Goal: Transaction & Acquisition: Download file/media

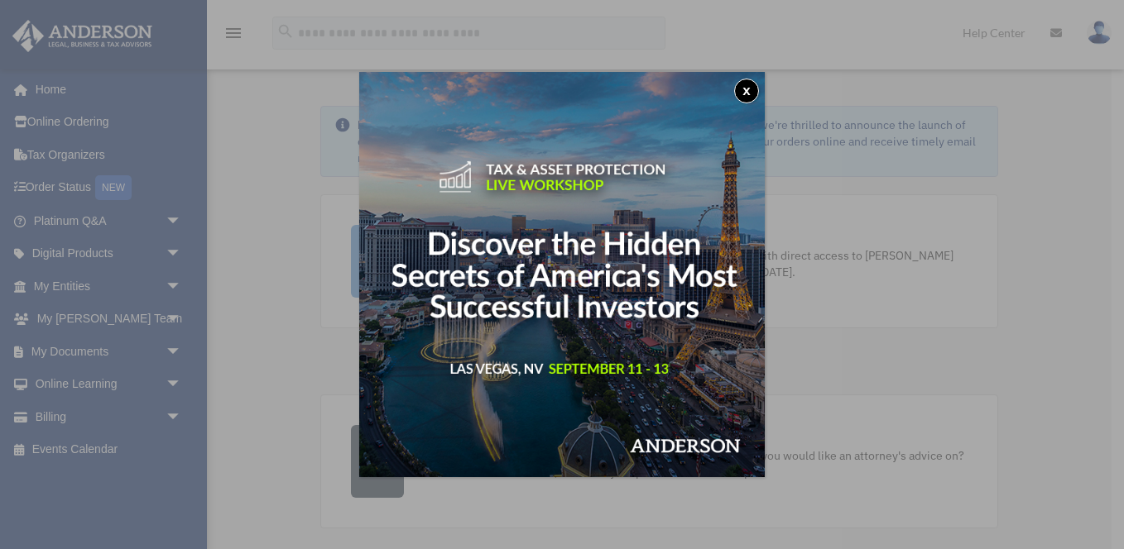
click at [745, 89] on button "x" at bounding box center [746, 91] width 25 height 25
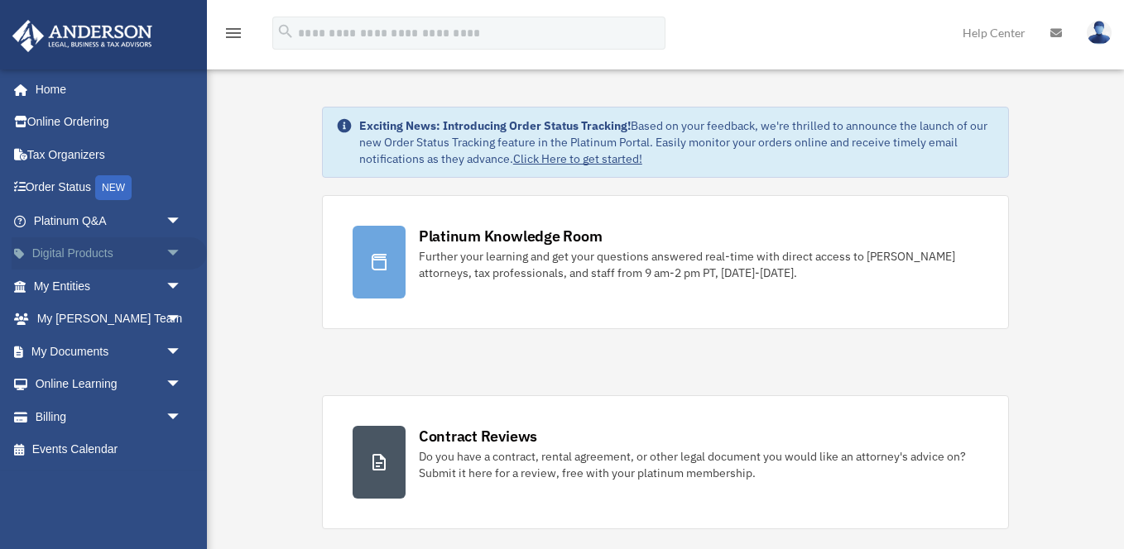
click at [81, 253] on link "Digital Products arrow_drop_down" at bounding box center [109, 253] width 195 height 33
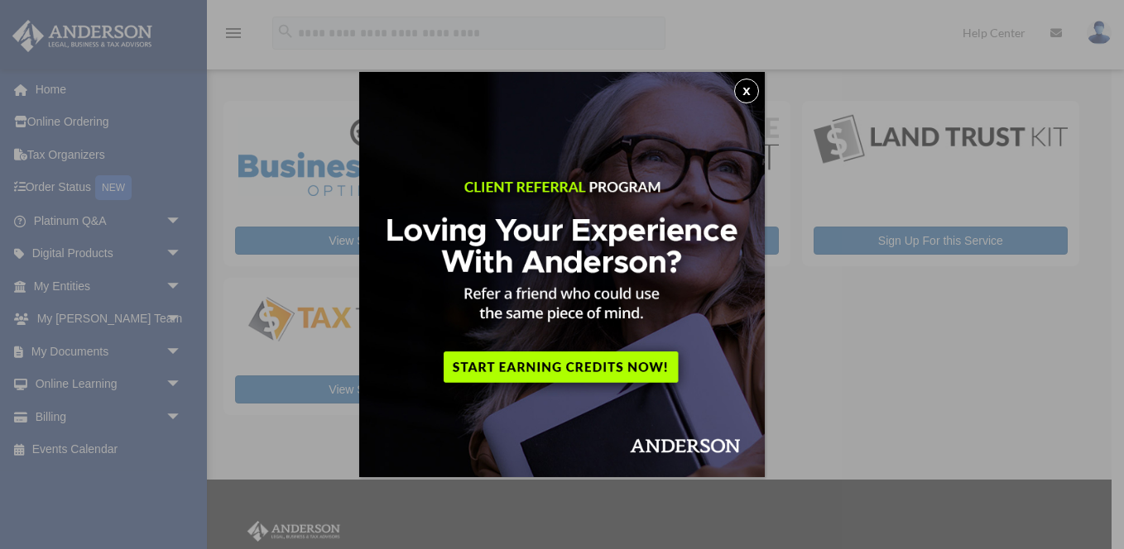
click at [751, 89] on button "x" at bounding box center [746, 91] width 25 height 25
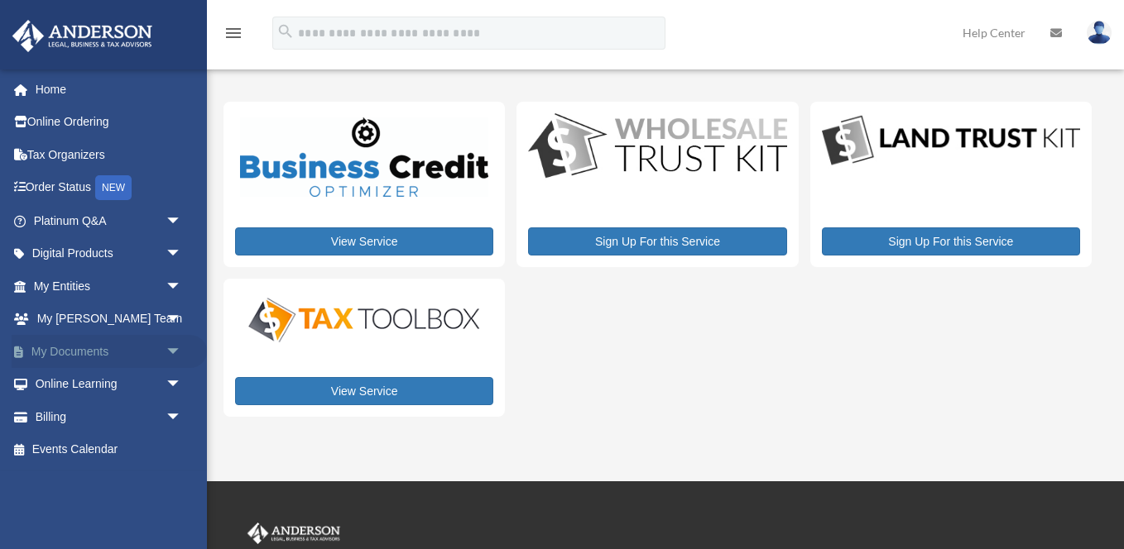
click at [73, 353] on link "My Documents arrow_drop_down" at bounding box center [109, 351] width 195 height 33
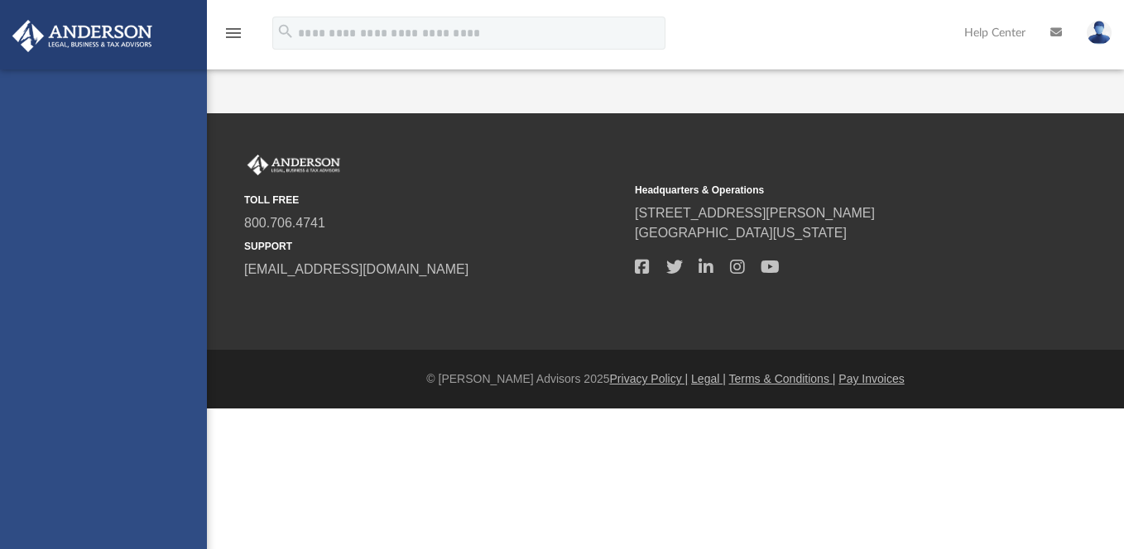
click at [76, 352] on div "[EMAIL_ADDRESS][PERSON_NAME][DOMAIN_NAME] Sign Out [EMAIL_ADDRESS][PERSON_NAME]…" at bounding box center [103, 344] width 207 height 549
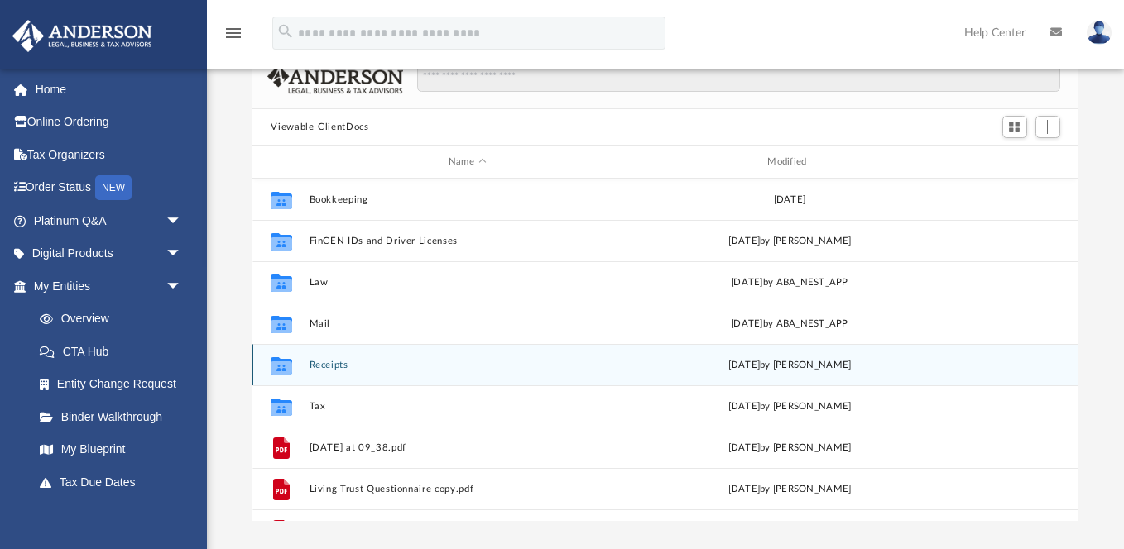
scroll to position [89, 0]
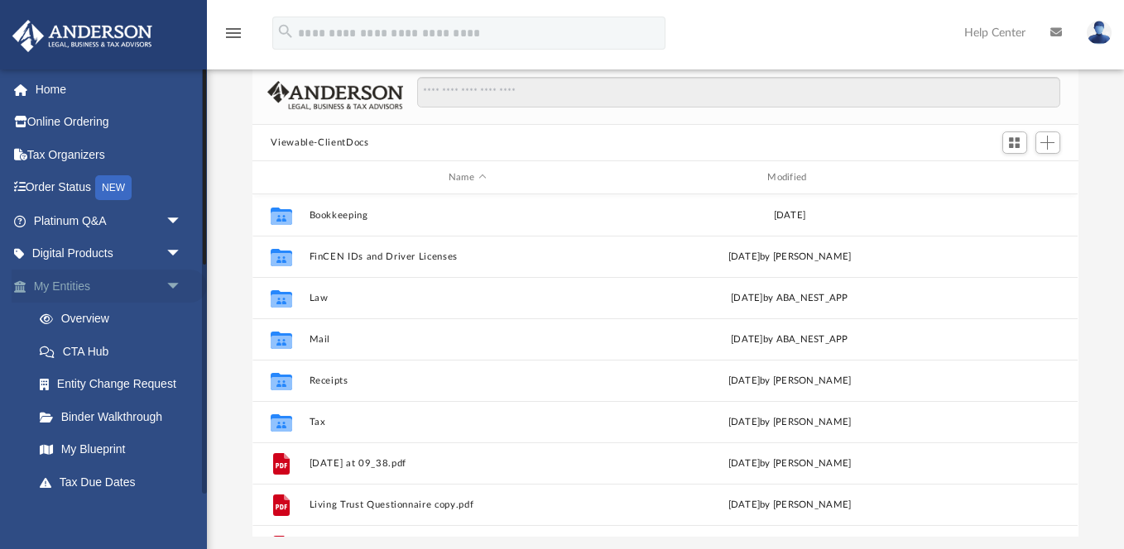
click at [83, 290] on link "My Entities arrow_drop_down" at bounding box center [109, 286] width 195 height 33
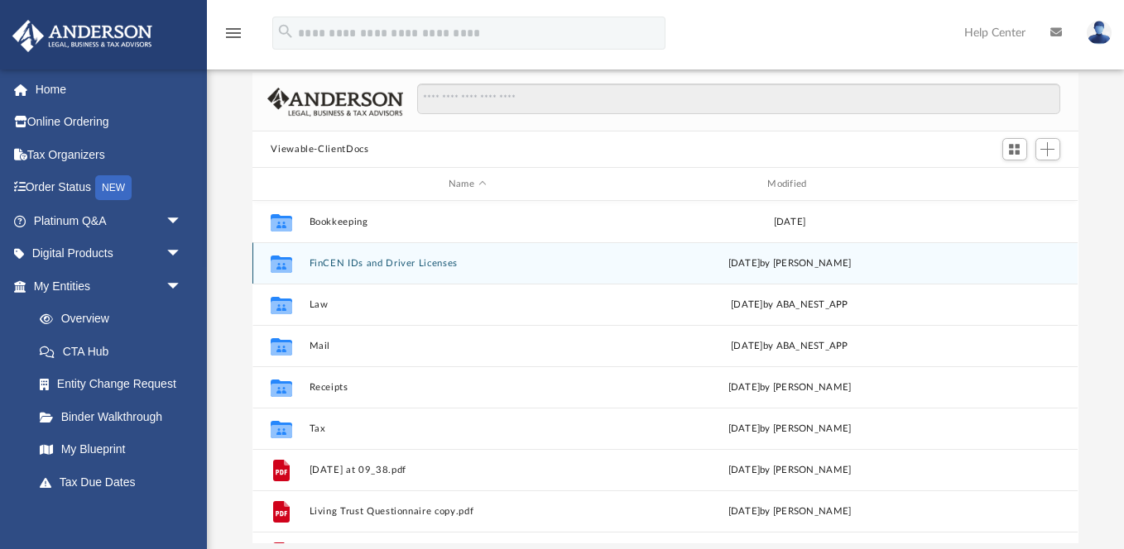
scroll to position [83, 0]
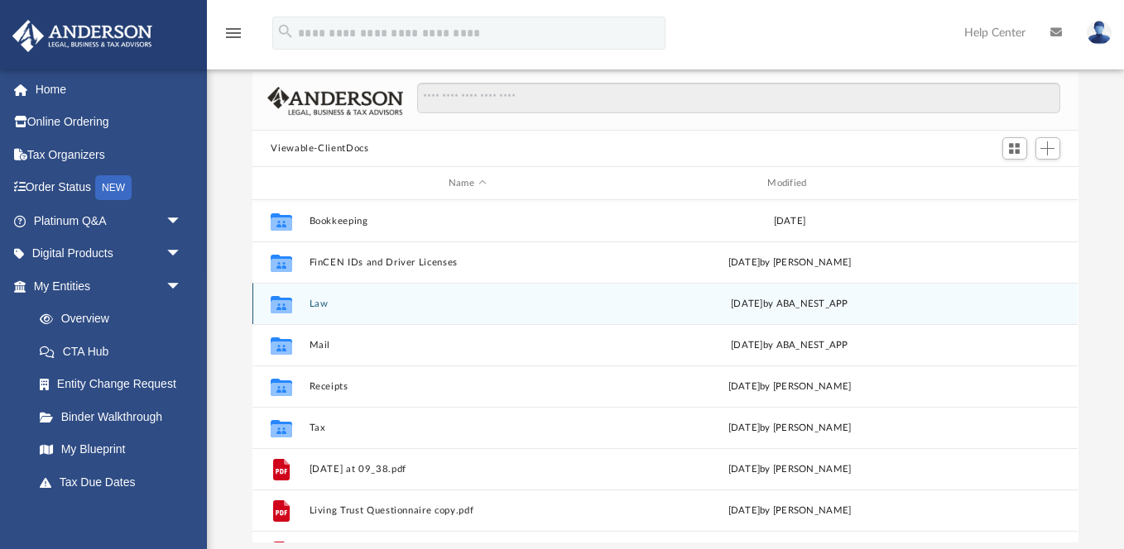
click at [324, 301] on button "Law" at bounding box center [466, 304] width 315 height 11
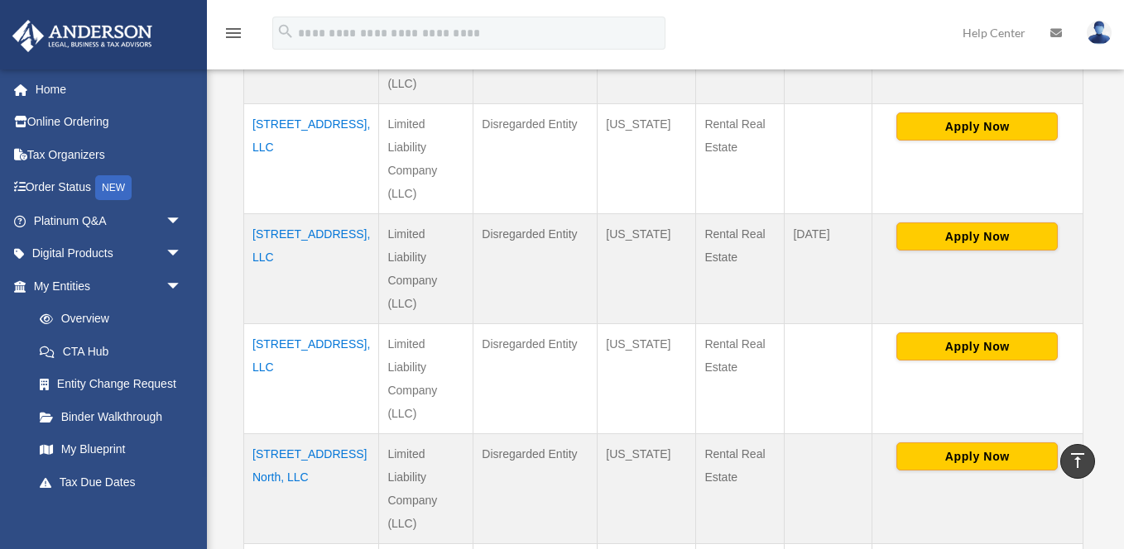
scroll to position [494, 0]
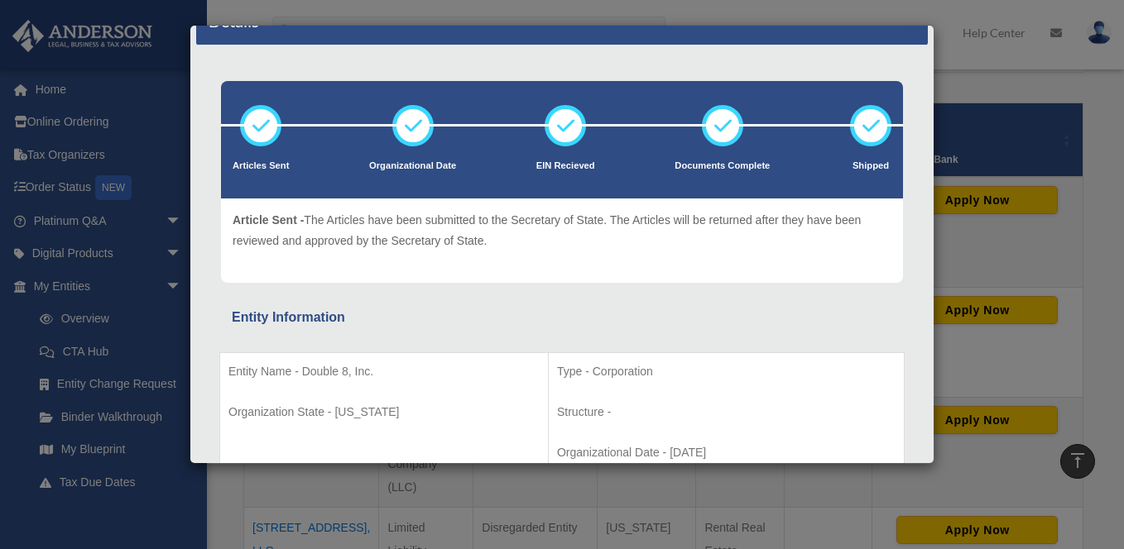
scroll to position [32, 0]
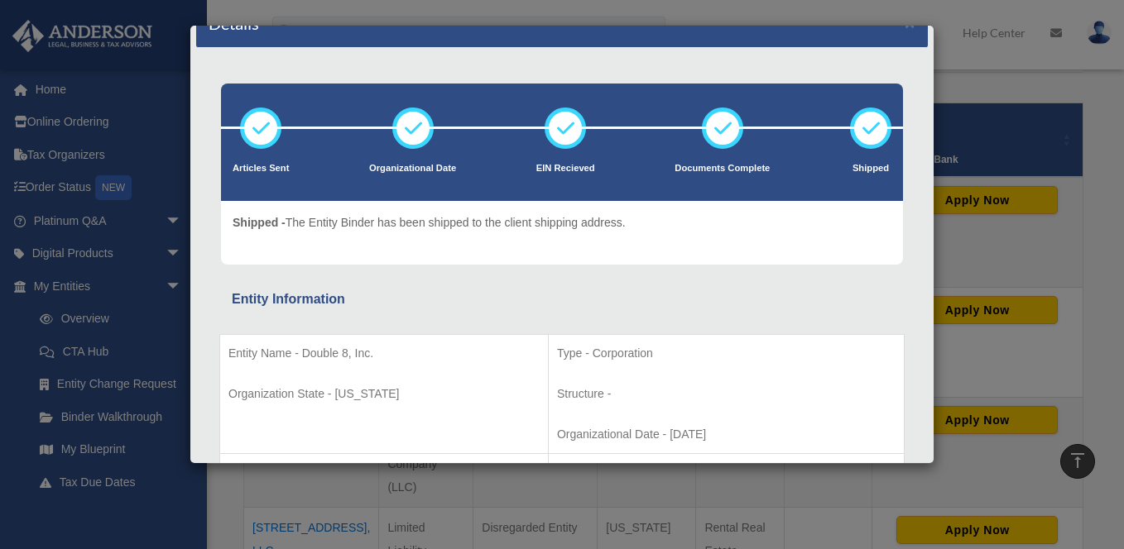
click at [143, 309] on div "Details × Articles Sent Organizational Date" at bounding box center [562, 274] width 1124 height 549
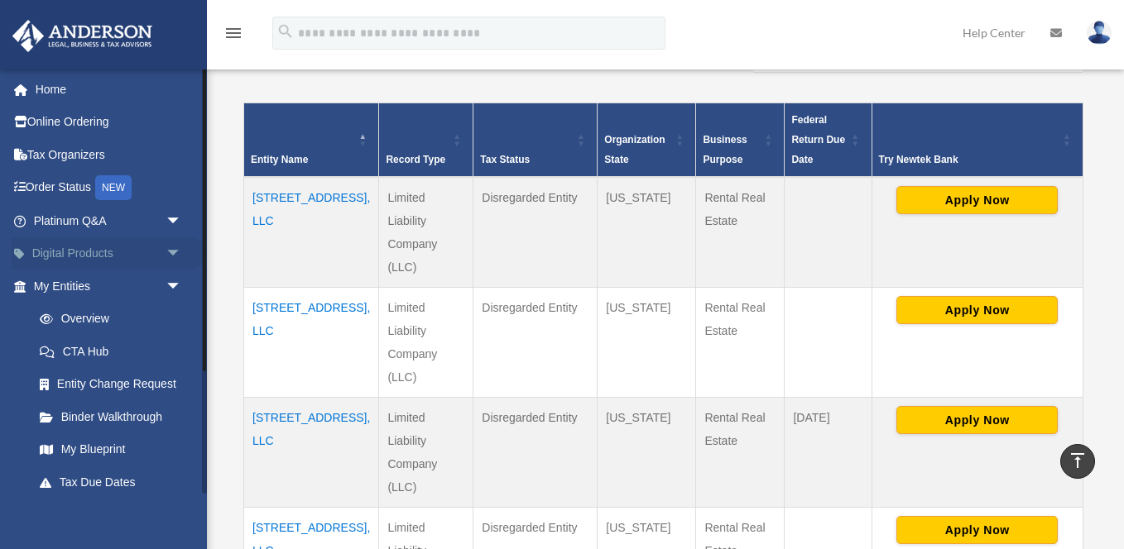
click at [66, 252] on link "Digital Products arrow_drop_down" at bounding box center [109, 253] width 195 height 33
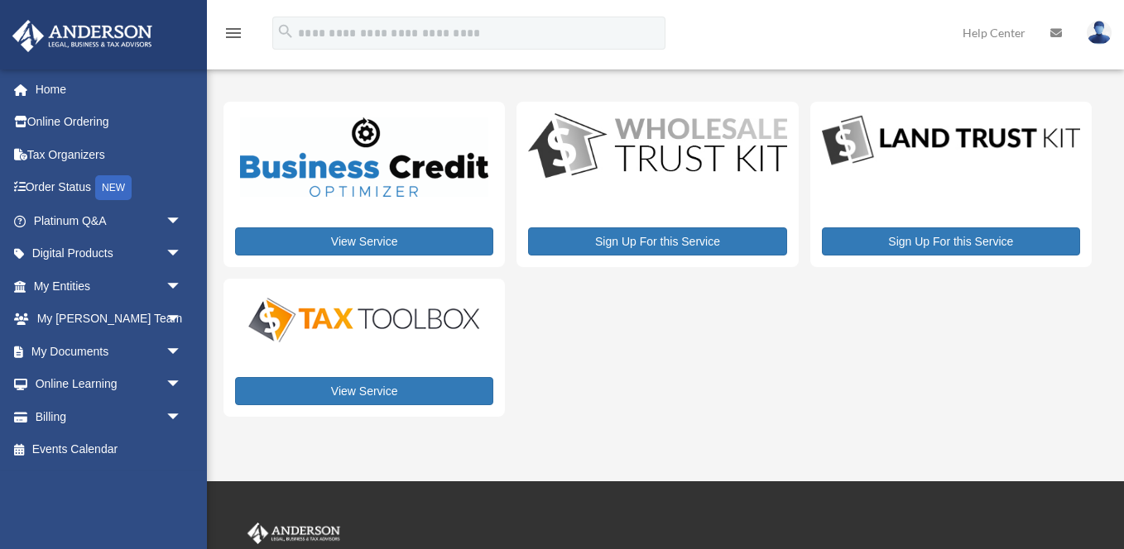
scroll to position [27, 0]
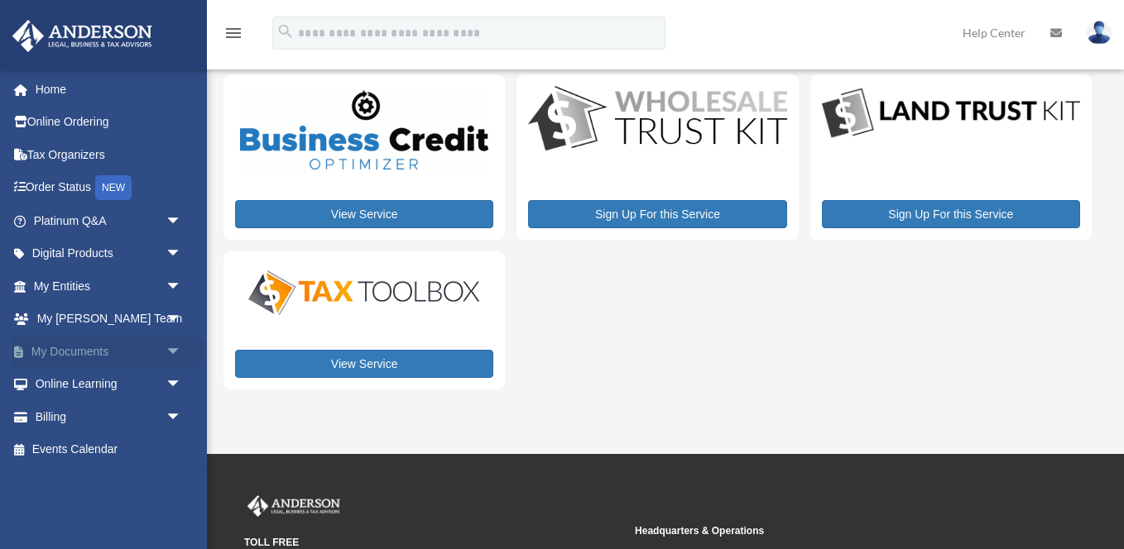
click at [90, 351] on link "My Documents arrow_drop_down" at bounding box center [109, 351] width 195 height 33
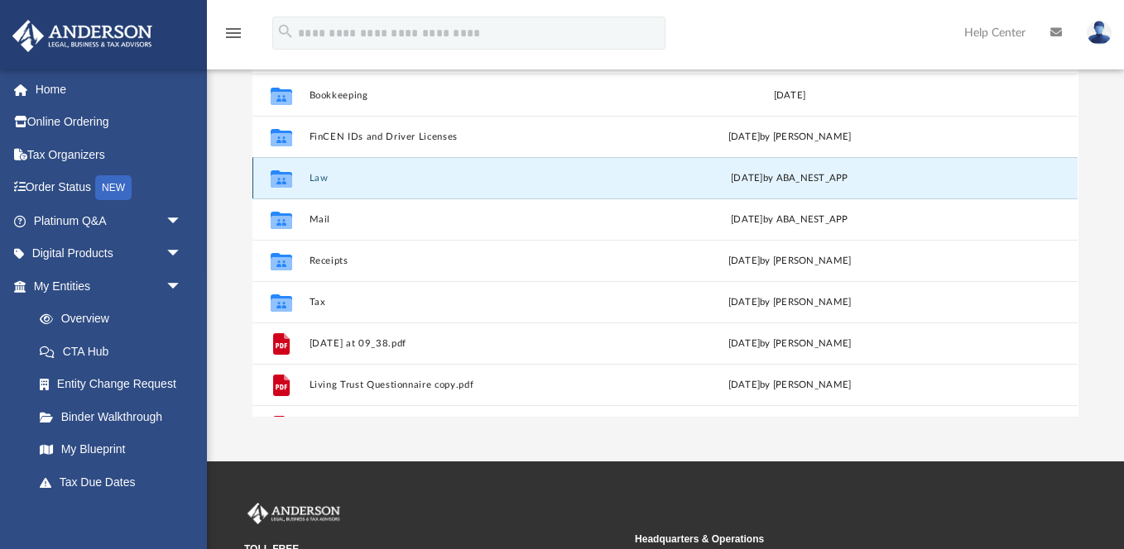
click at [320, 180] on button "Law" at bounding box center [466, 178] width 315 height 11
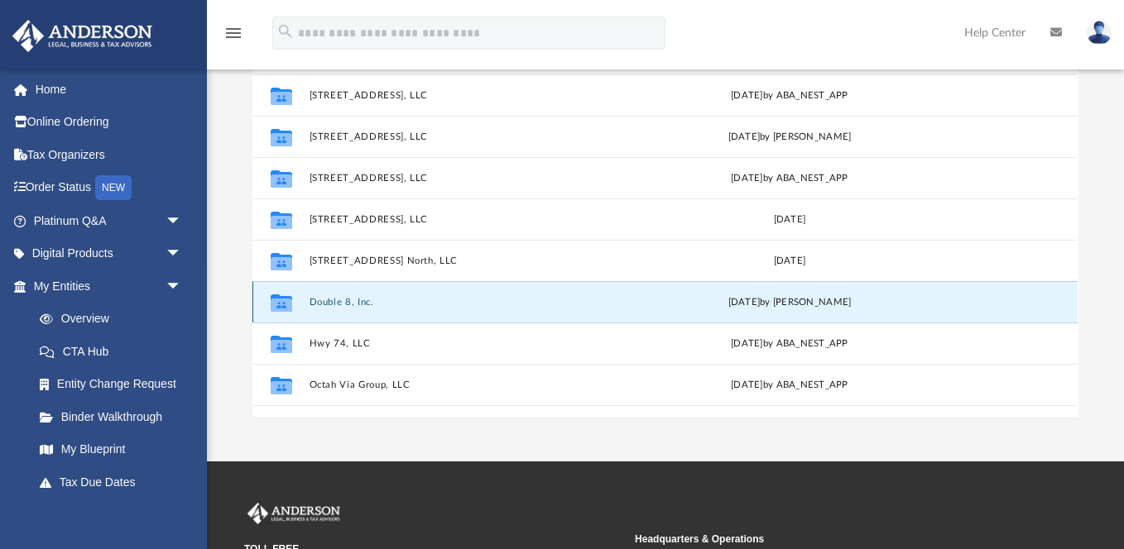
click at [338, 302] on button "Double 8, Inc." at bounding box center [466, 302] width 315 height 11
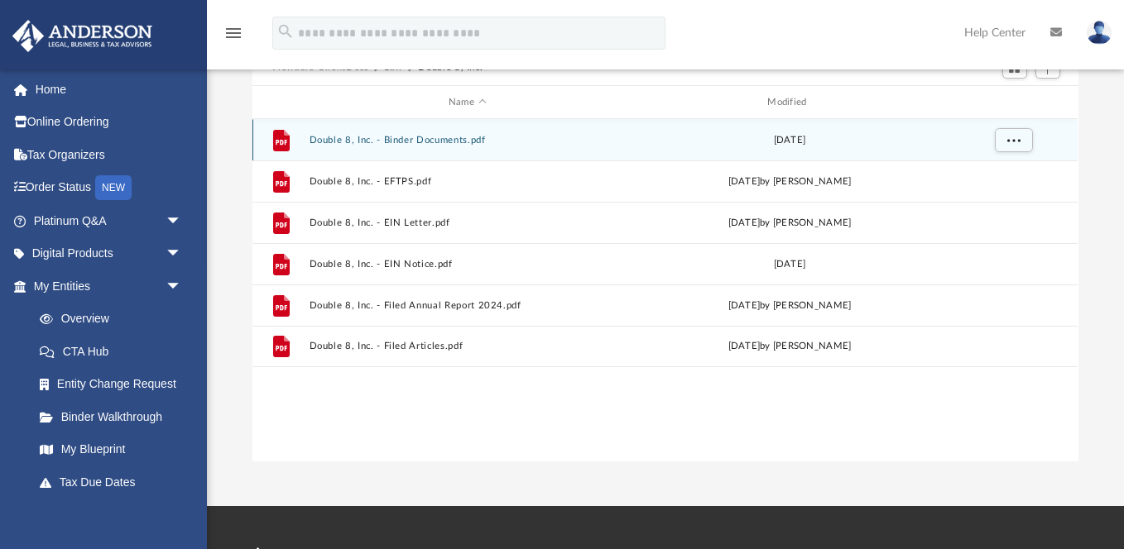
scroll to position [141, 0]
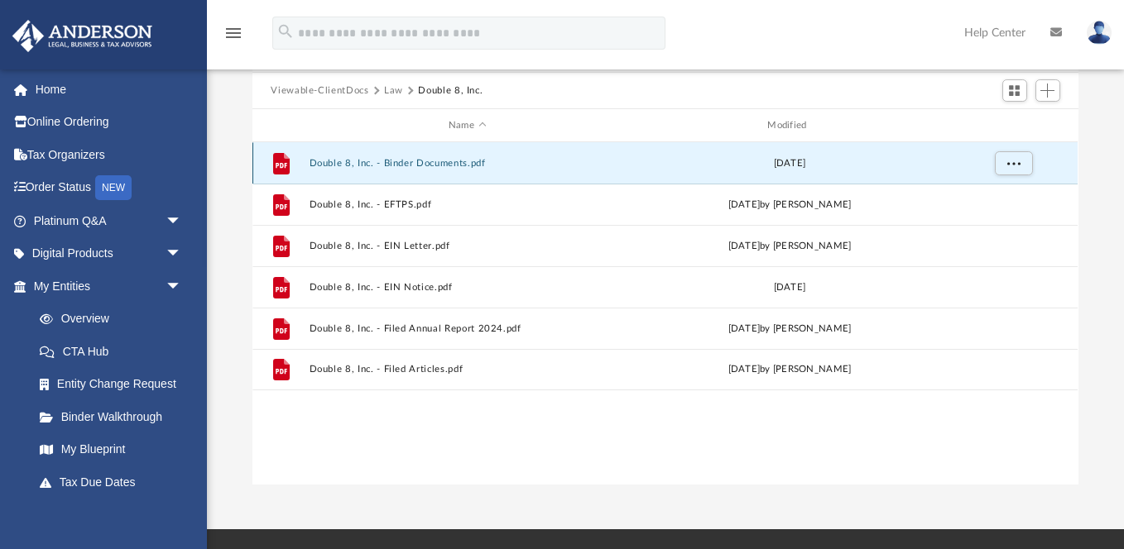
click at [425, 158] on button "Double 8, Inc. - Binder Documents.pdf" at bounding box center [466, 163] width 315 height 11
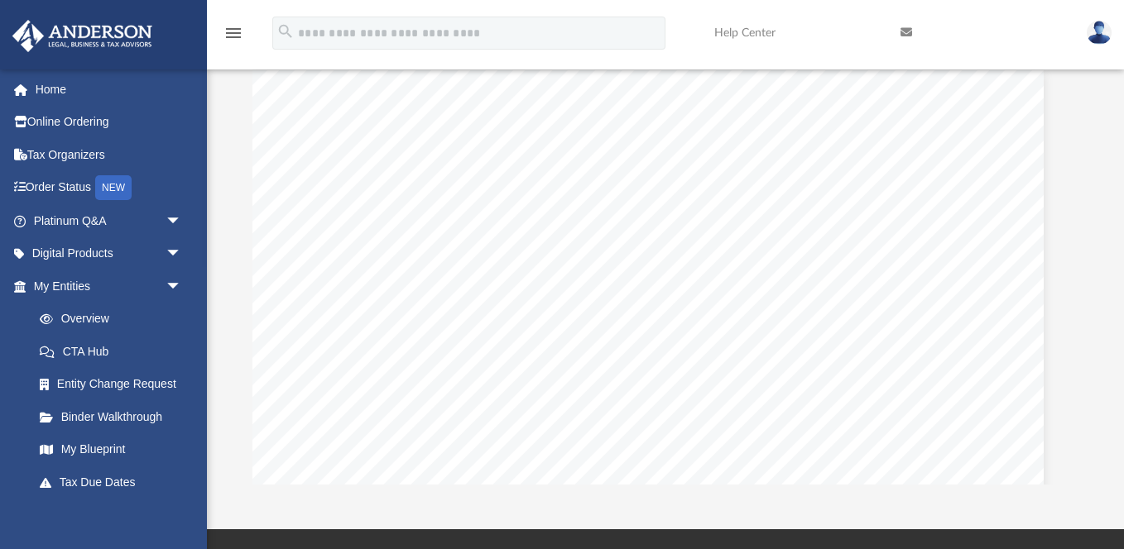
scroll to position [0, 0]
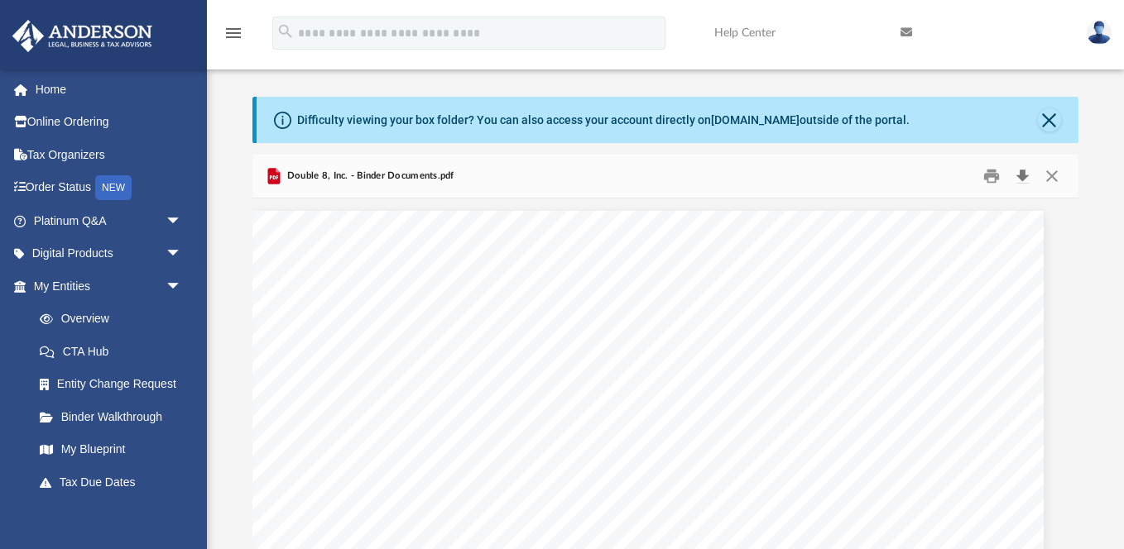
click at [1024, 177] on button "Download" at bounding box center [1023, 177] width 30 height 26
